Goal: Information Seeking & Learning: Learn about a topic

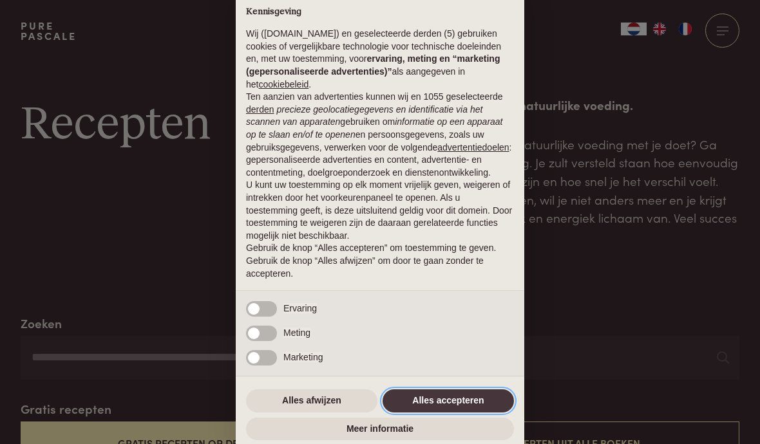
click at [463, 408] on button "Alles accepteren" at bounding box center [448, 401] width 131 height 23
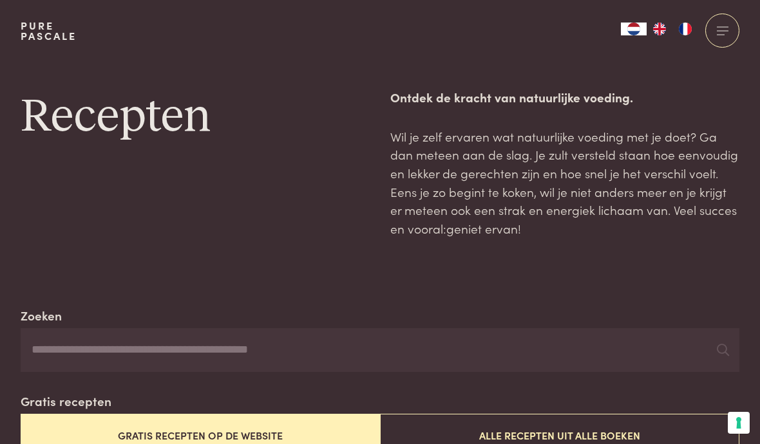
click at [208, 349] on input "Zoeken" at bounding box center [380, 351] width 719 height 44
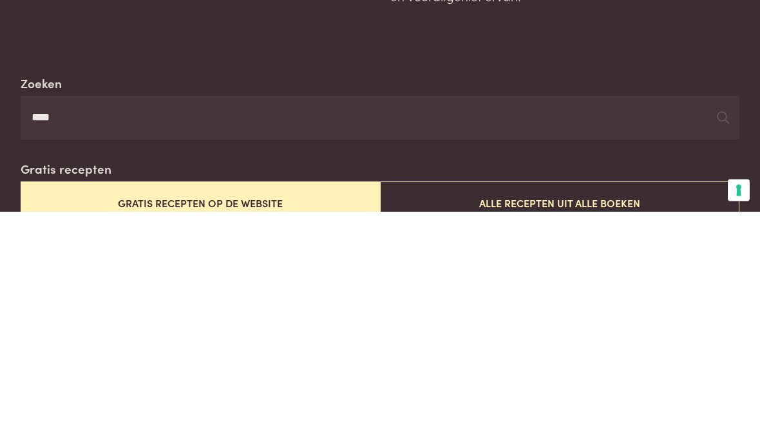
click at [267, 415] on button "Gratis recepten op de website" at bounding box center [200, 436] width 359 height 43
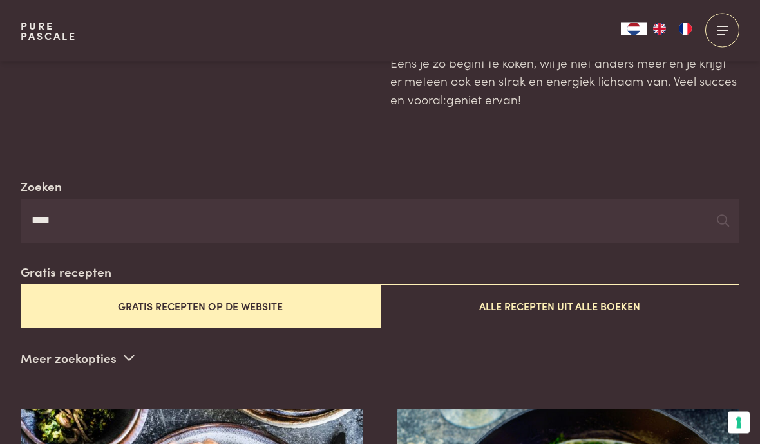
scroll to position [136, 0]
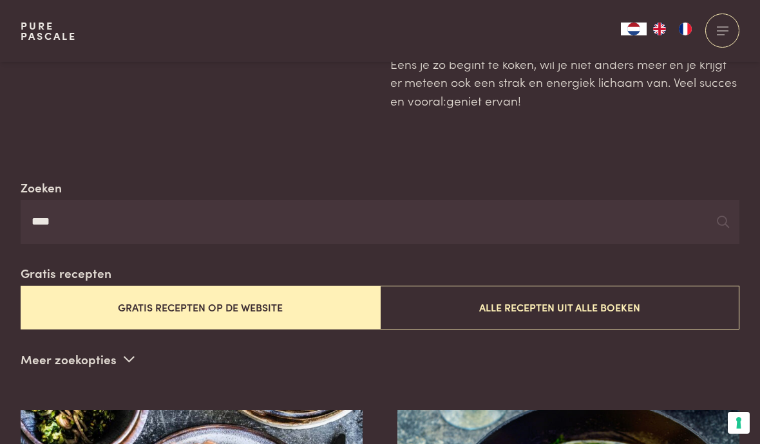
click at [536, 305] on button "Alle recepten uit alle boeken" at bounding box center [559, 307] width 359 height 43
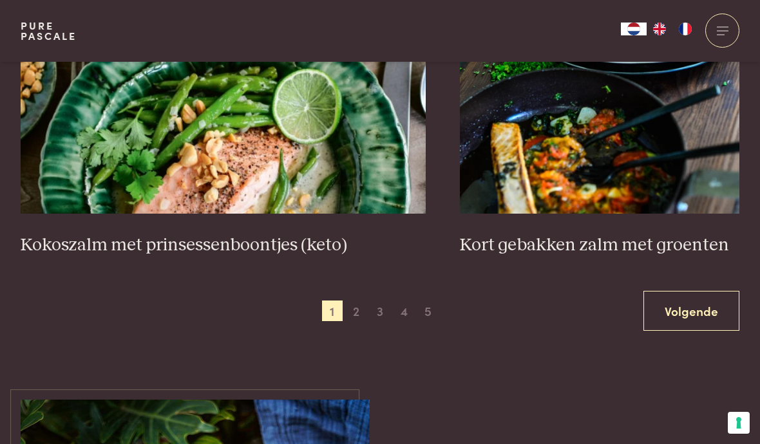
click at [359, 307] on span "2" at bounding box center [356, 311] width 21 height 21
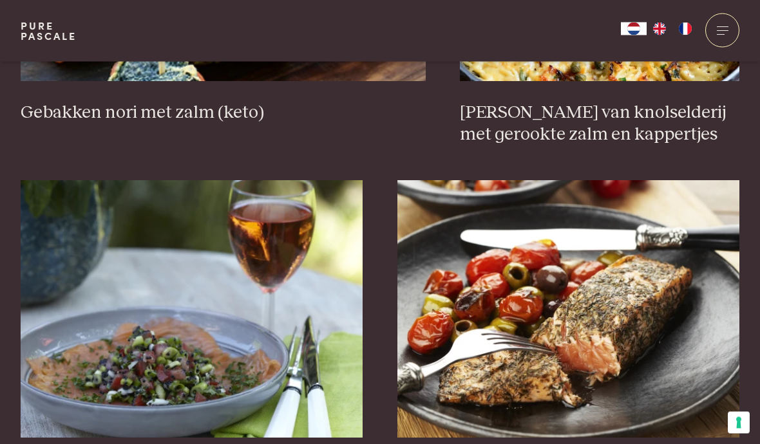
scroll to position [1482, 0]
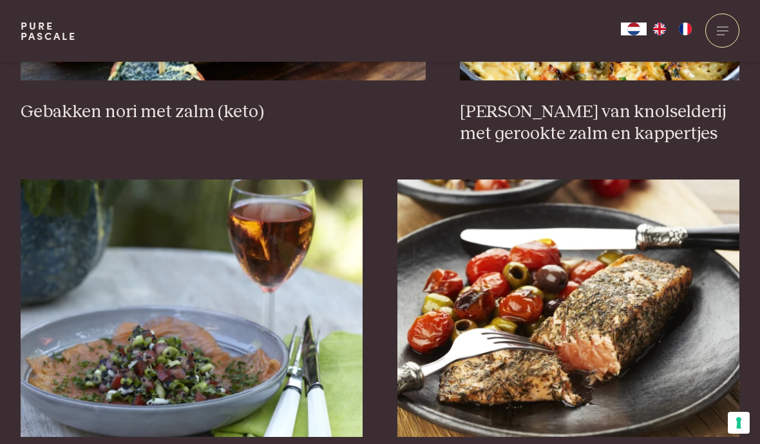
click at [584, 319] on img at bounding box center [568, 309] width 343 height 258
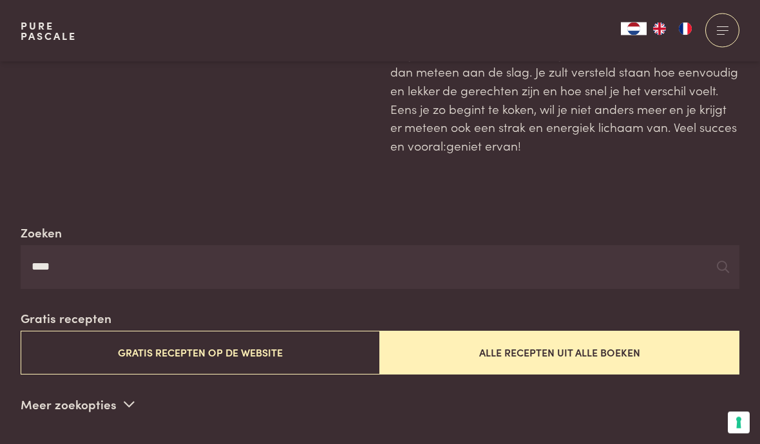
scroll to position [0, 0]
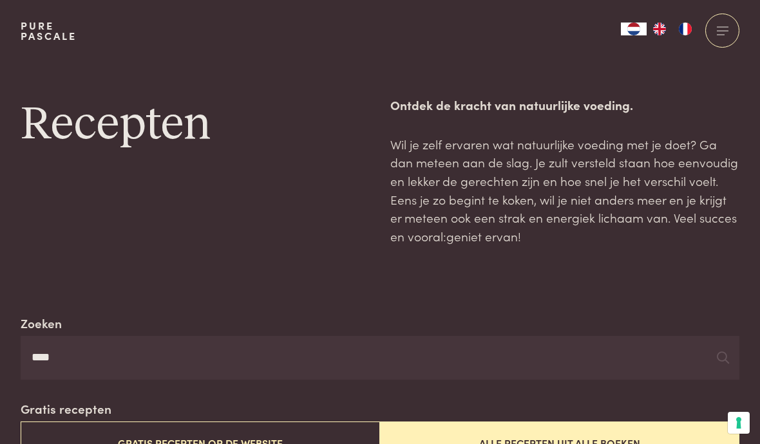
click at [82, 354] on input "****" at bounding box center [380, 358] width 719 height 44
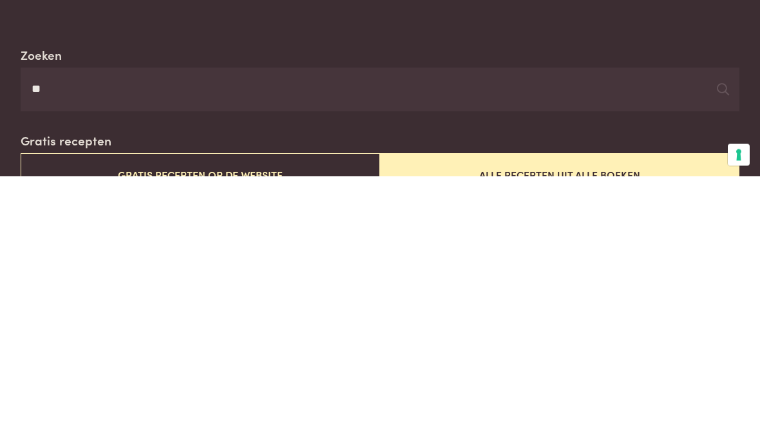
type input "*"
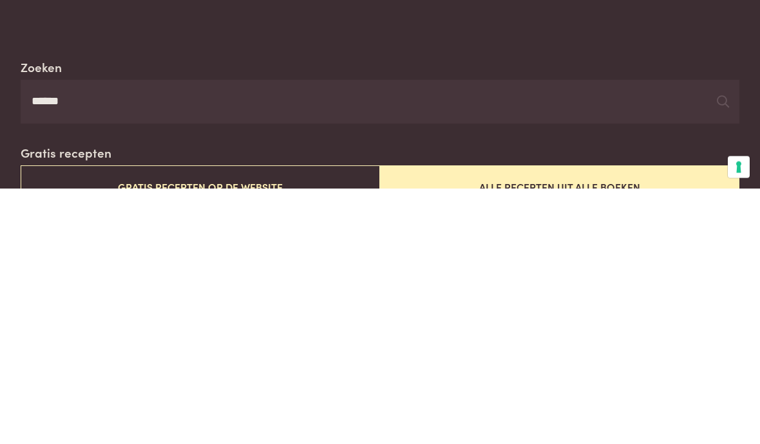
click at [590, 422] on button "Alle recepten uit alle boeken" at bounding box center [559, 443] width 359 height 43
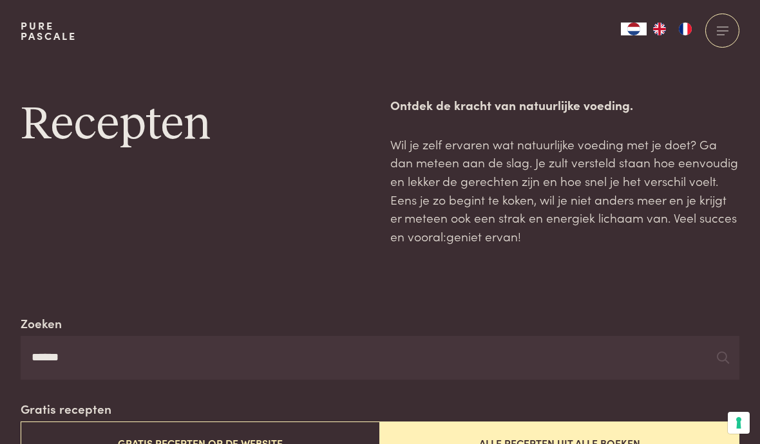
click at [111, 347] on input "******" at bounding box center [380, 358] width 719 height 44
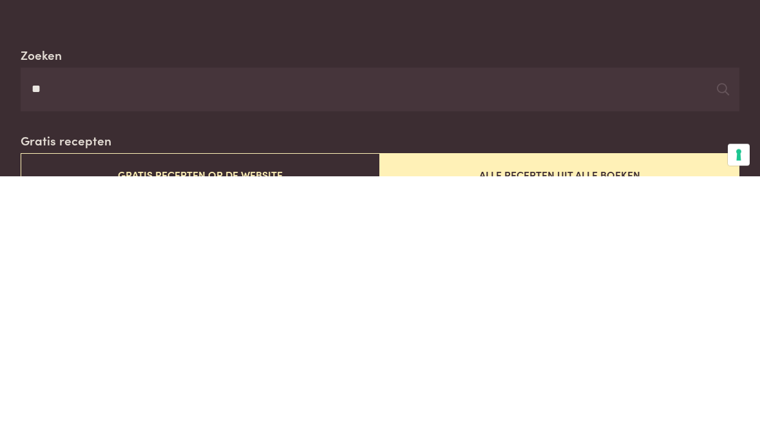
type input "*"
click at [519, 422] on button "Alle recepten uit alle boeken" at bounding box center [559, 443] width 359 height 43
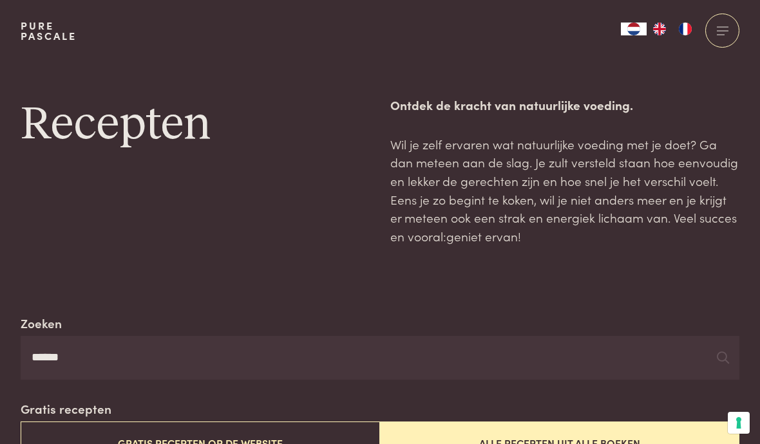
click at [96, 354] on input "******" at bounding box center [380, 358] width 719 height 44
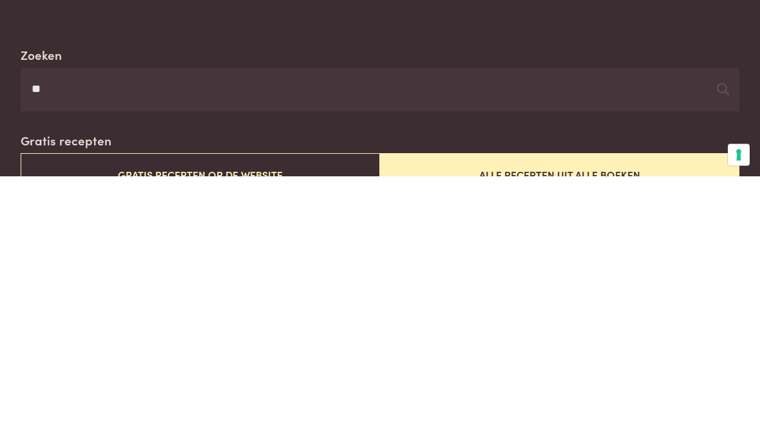
type input "*"
click at [539, 422] on button "Alle recepten uit alle boeken" at bounding box center [559, 443] width 359 height 43
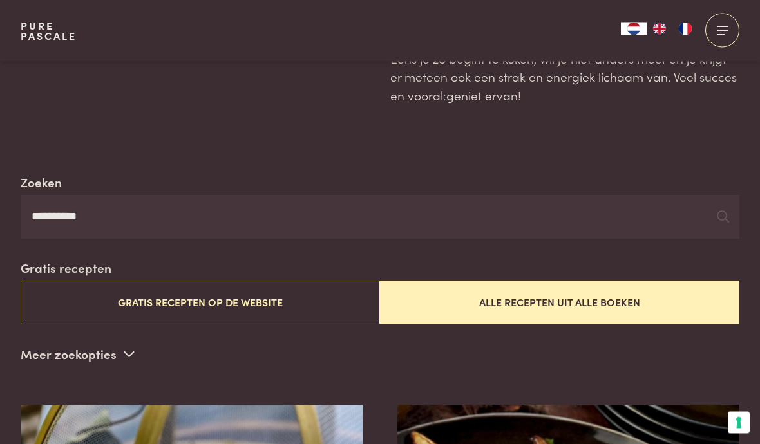
scroll to position [137, 0]
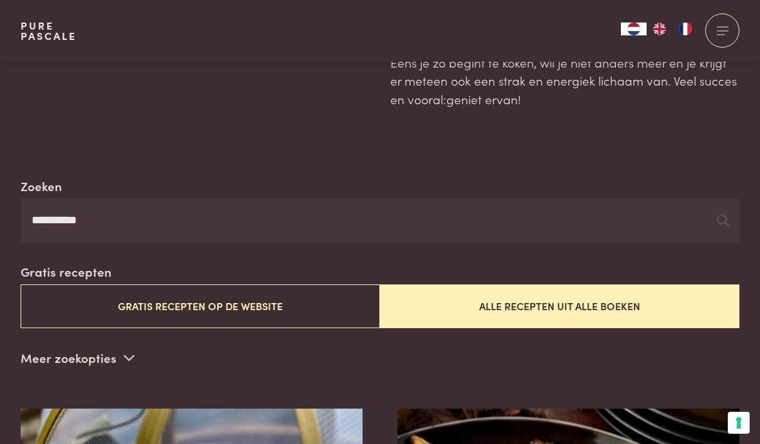
click at [126, 218] on input "**********" at bounding box center [380, 221] width 719 height 44
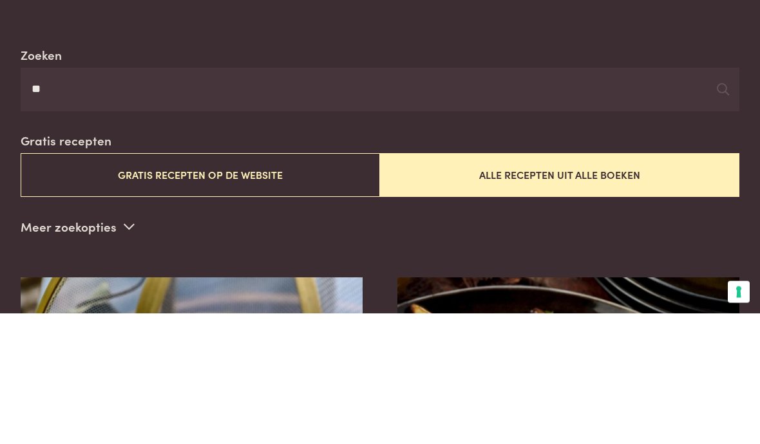
type input "*"
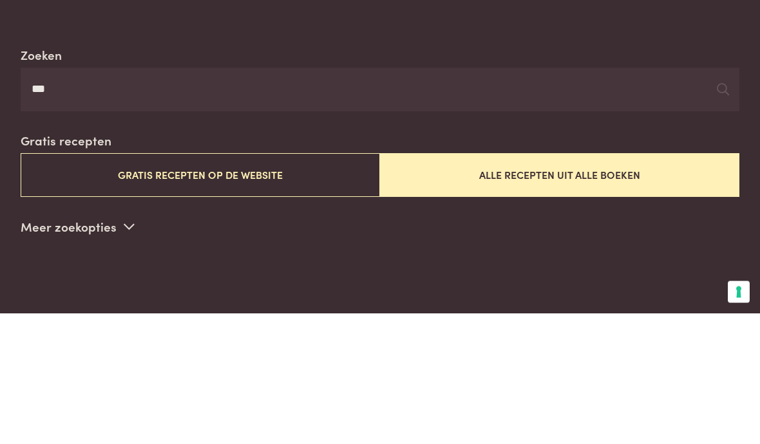
type input "***"
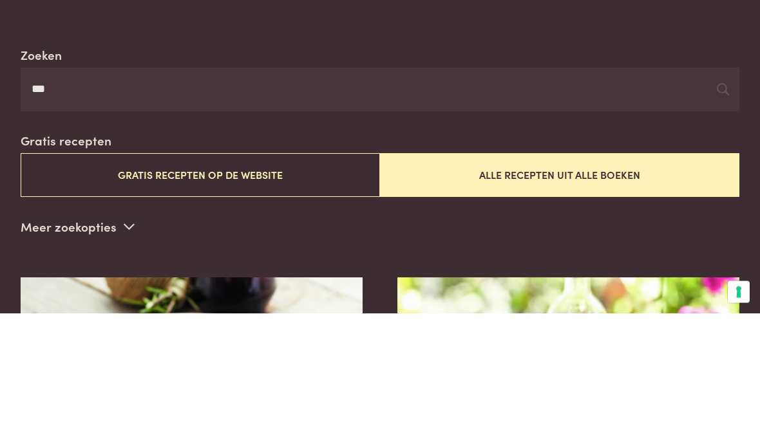
click at [591, 285] on button "Alle recepten uit alle boeken" at bounding box center [559, 306] width 359 height 43
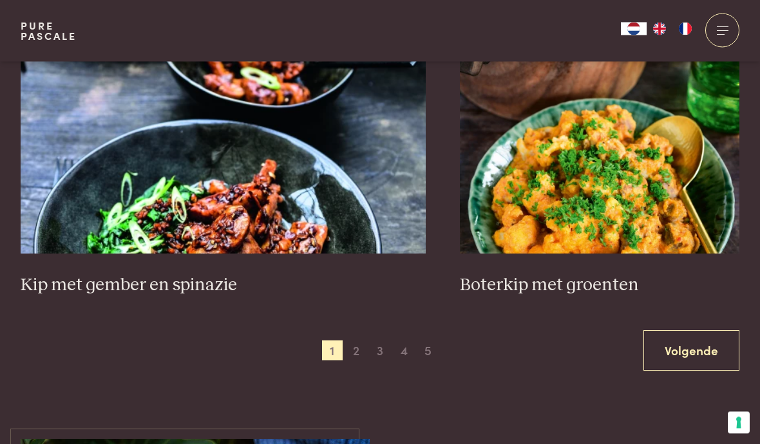
scroll to position [2313, 0]
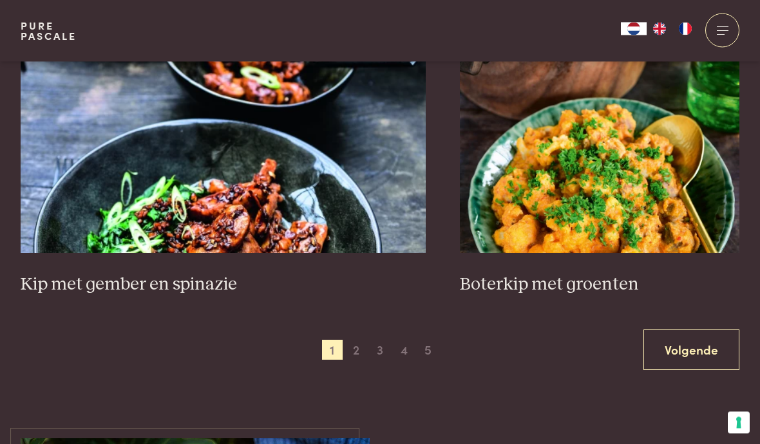
click at [356, 345] on span "2" at bounding box center [356, 351] width 21 height 21
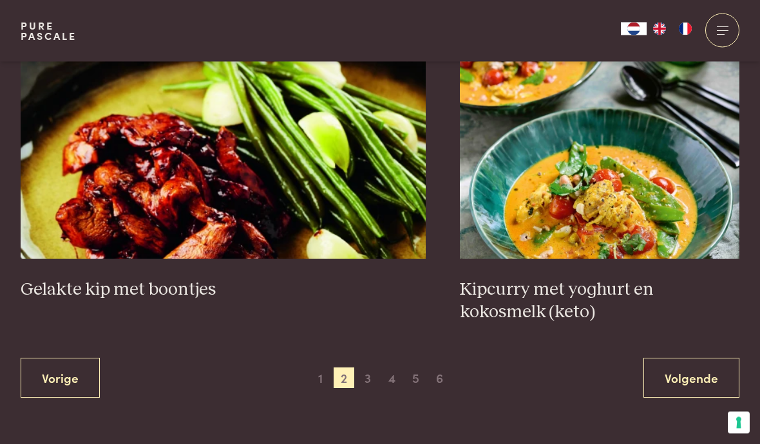
scroll to position [2264, 0]
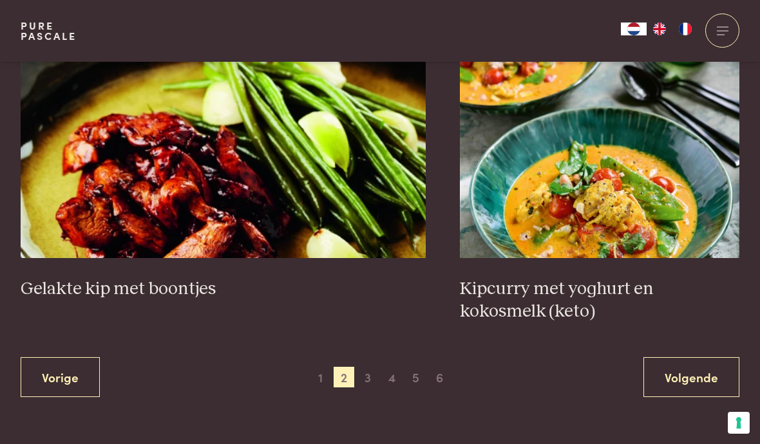
click at [365, 374] on span "3" at bounding box center [368, 377] width 21 height 21
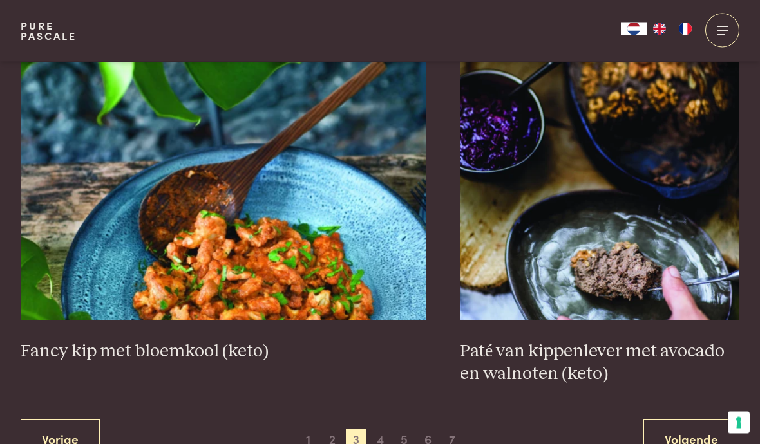
scroll to position [2224, 0]
click at [376, 432] on span "4" at bounding box center [380, 440] width 21 height 21
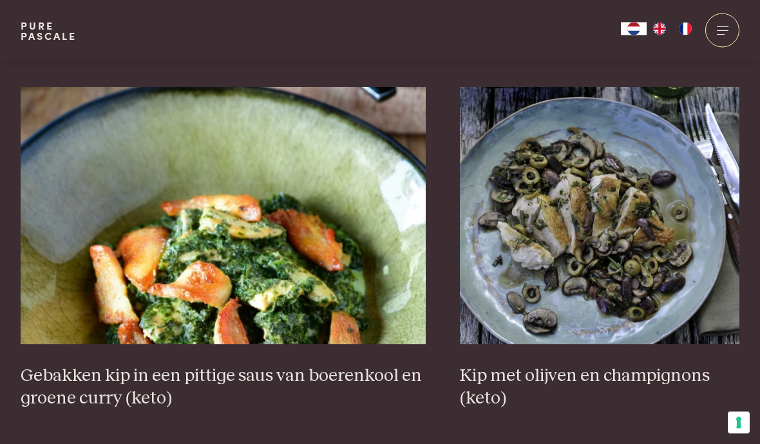
scroll to position [1150, 0]
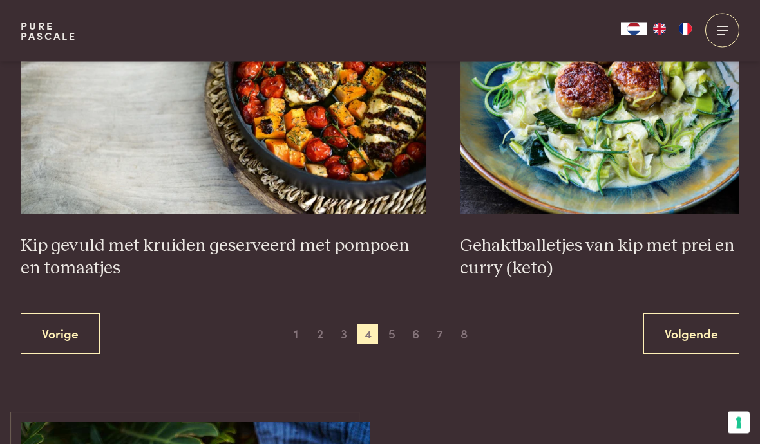
click at [394, 325] on span "5" at bounding box center [392, 335] width 21 height 21
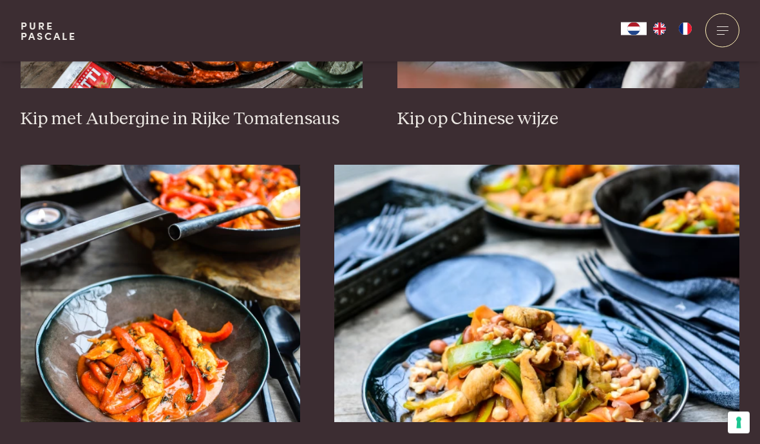
scroll to position [1765, 0]
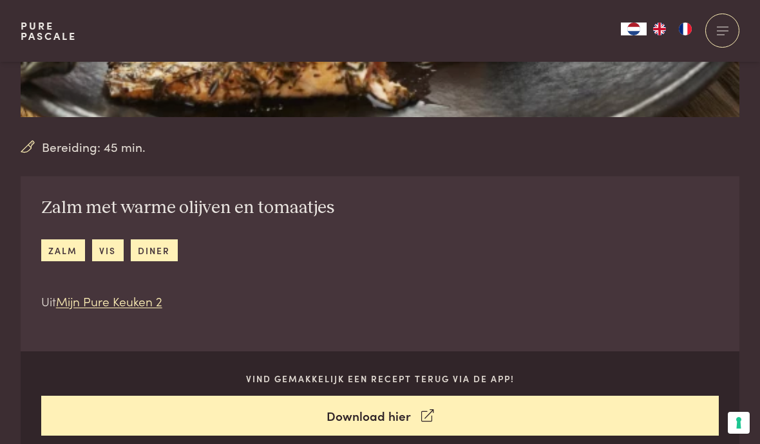
scroll to position [309, 0]
